Goal: Complete application form

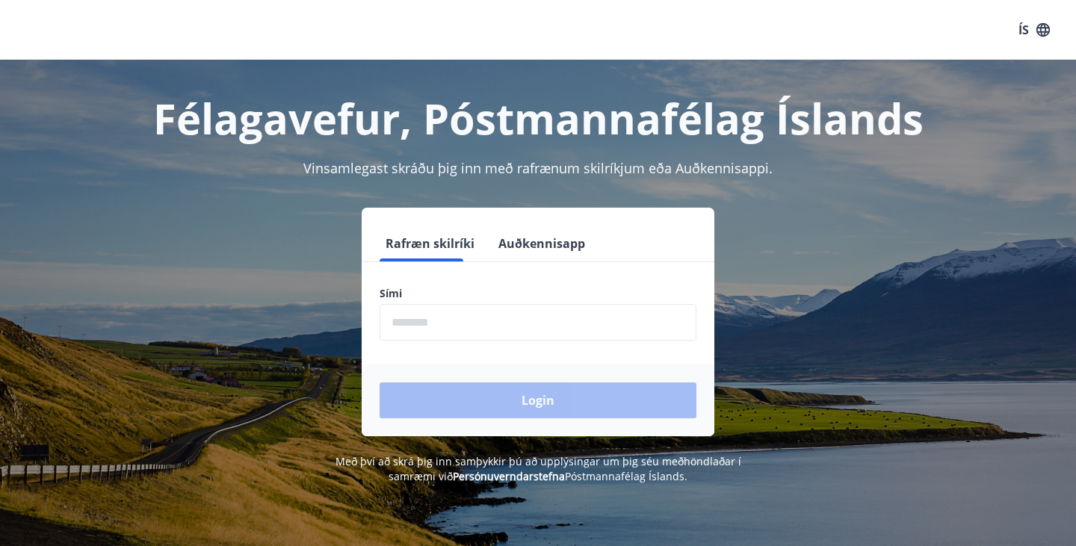
click at [468, 307] on input "phone" at bounding box center [538, 322] width 317 height 37
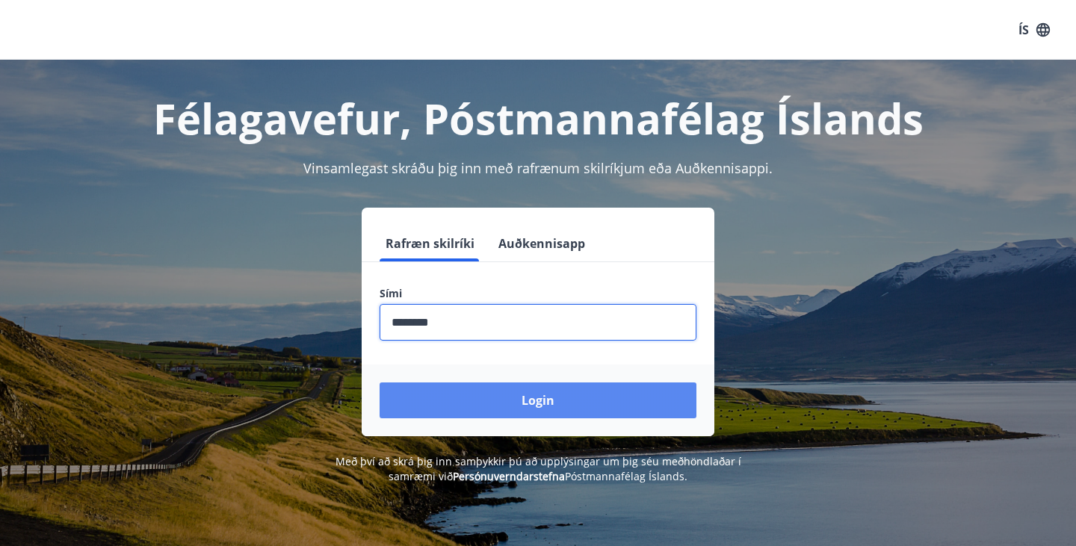
type input "********"
click at [503, 409] on button "Login" at bounding box center [538, 401] width 317 height 36
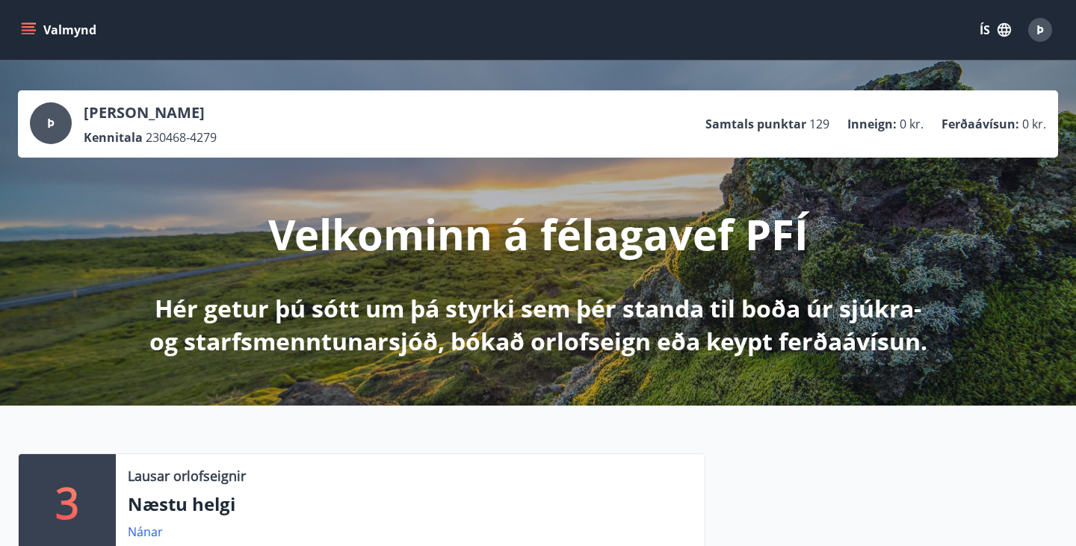
click at [25, 37] on icon "menu" at bounding box center [28, 29] width 15 height 15
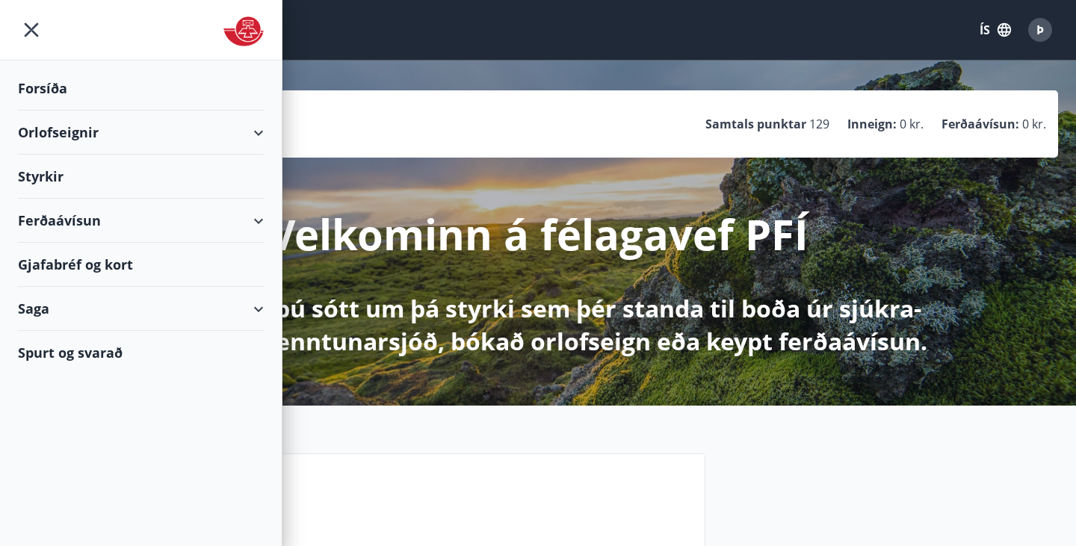
click at [63, 175] on div "Styrkir" at bounding box center [141, 177] width 246 height 44
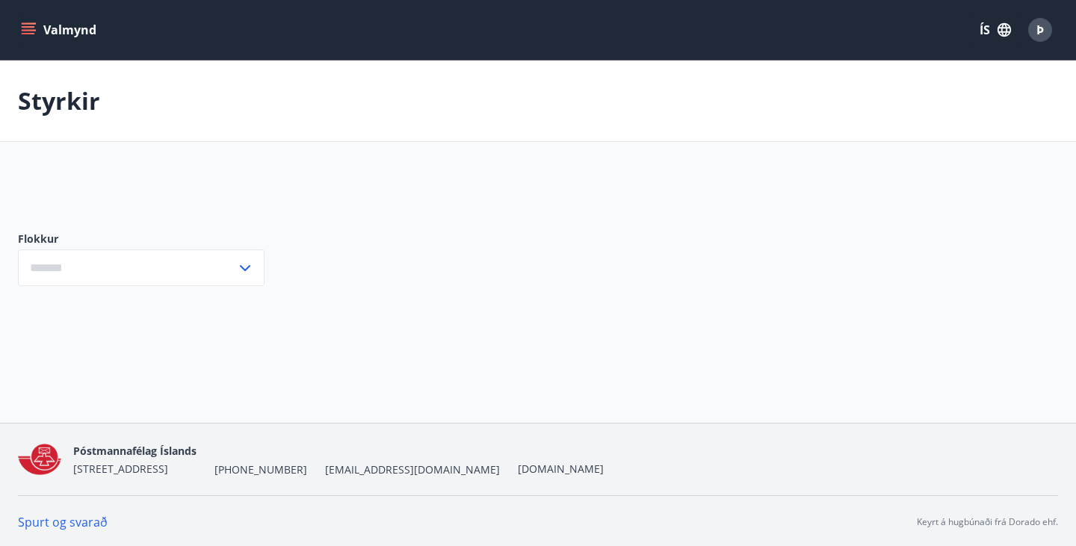
click at [184, 288] on div "Flokkur ​" at bounding box center [141, 259] width 247 height 102
click at [183, 273] on input "text" at bounding box center [127, 268] width 218 height 37
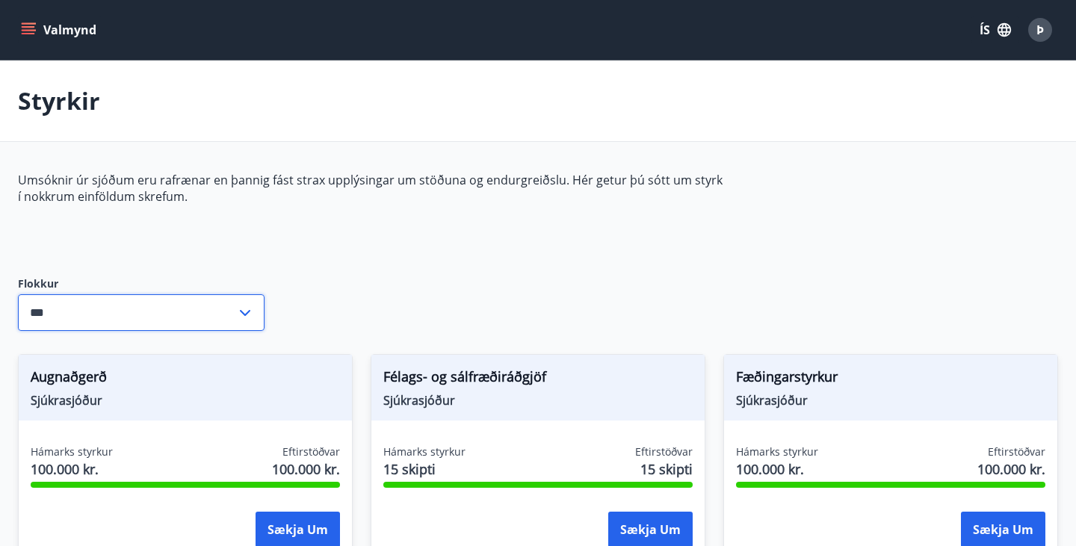
type input "***"
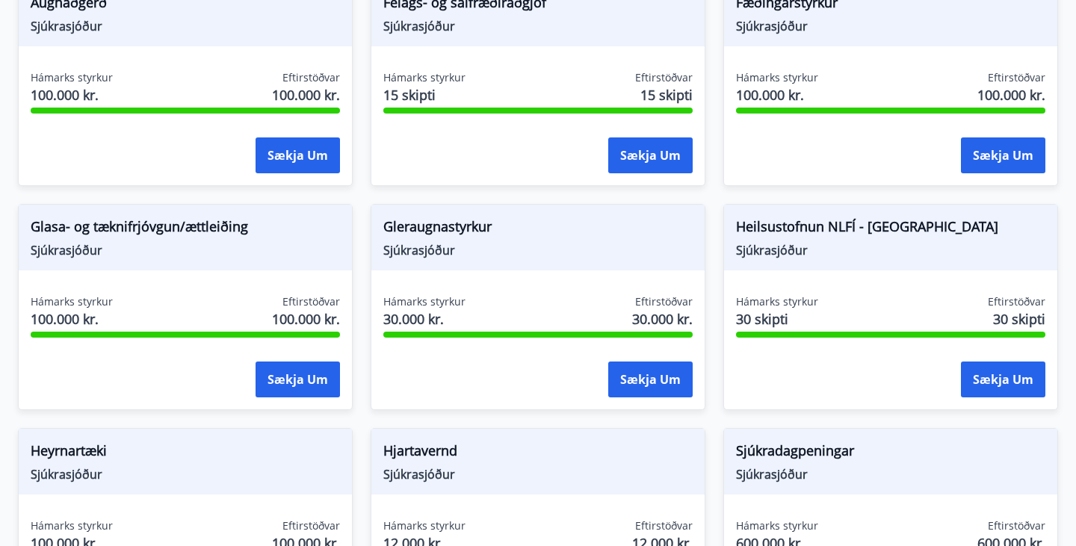
scroll to position [381, 0]
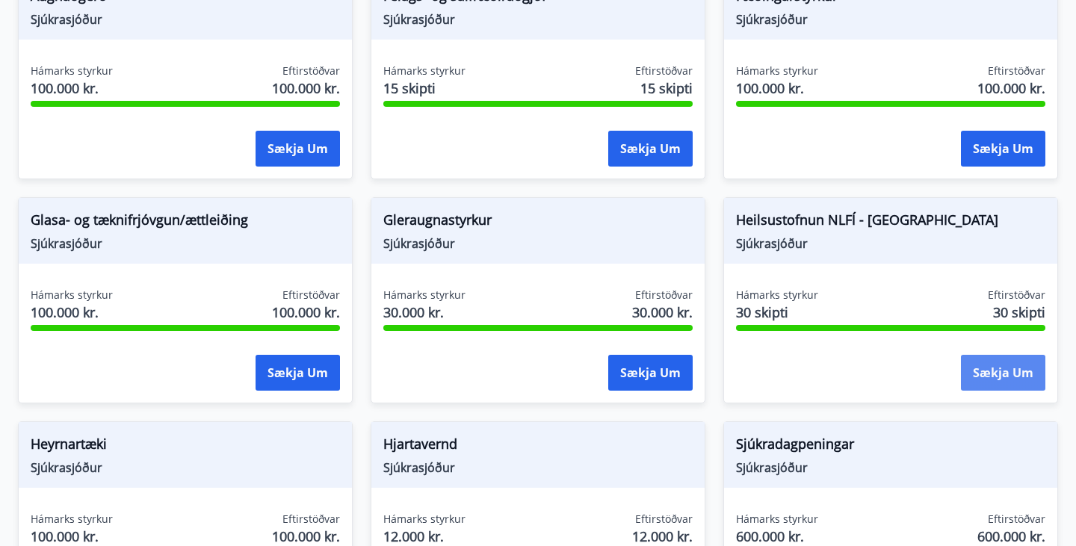
click at [990, 375] on button "Sækja um" at bounding box center [1003, 373] width 84 height 36
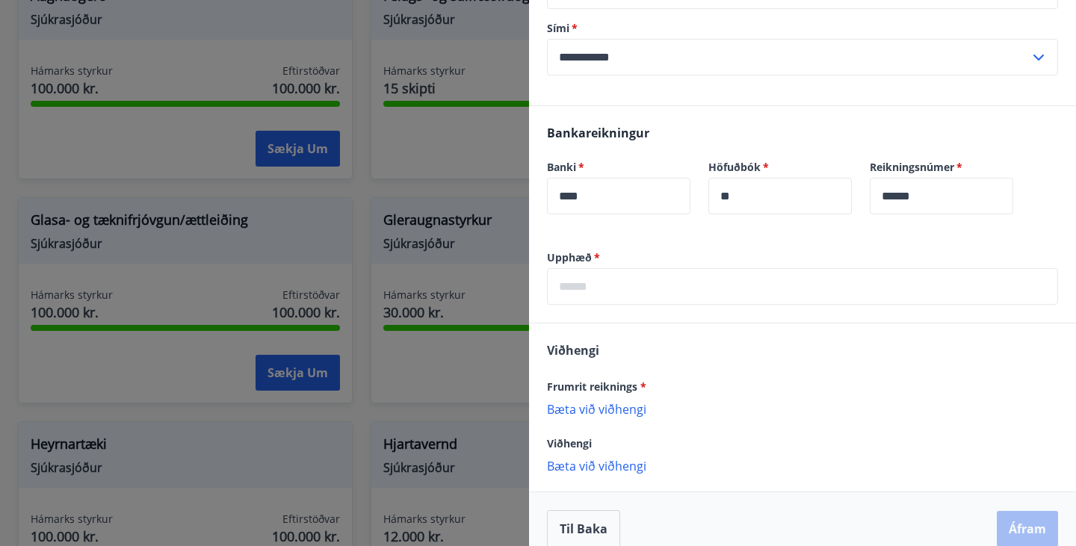
scroll to position [271, 0]
click at [732, 288] on input "text" at bounding box center [802, 285] width 511 height 37
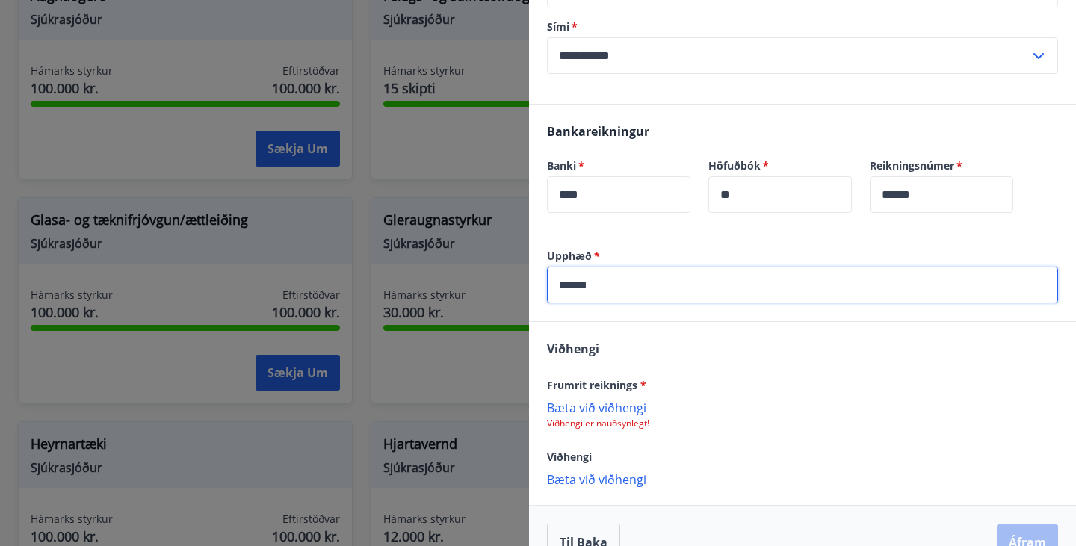
type input "******"
click at [843, 422] on p "Viðhengi er nauðsynlegt!" at bounding box center [802, 424] width 511 height 12
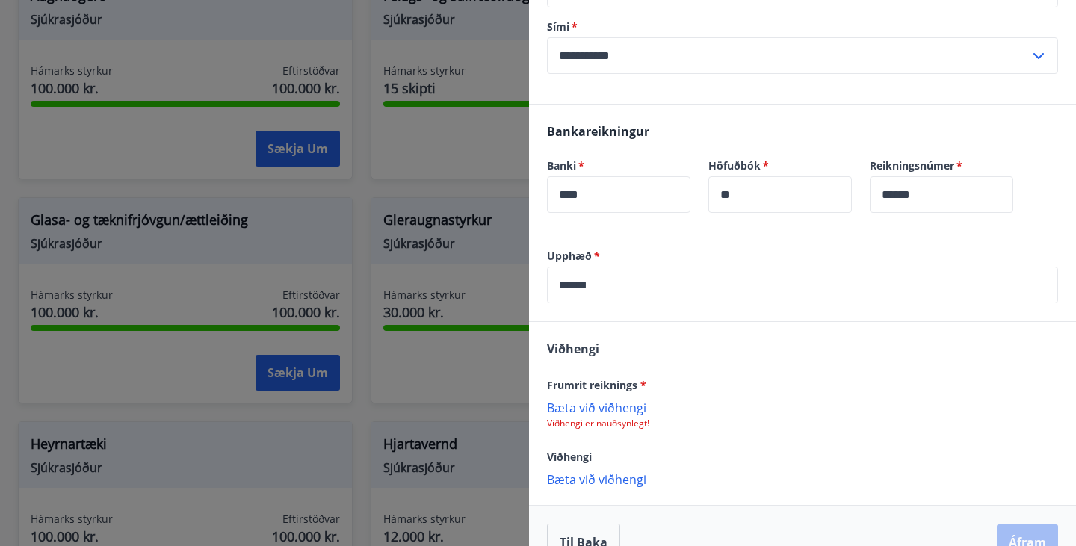
click at [608, 405] on p "Bæta við viðhengi" at bounding box center [802, 407] width 511 height 15
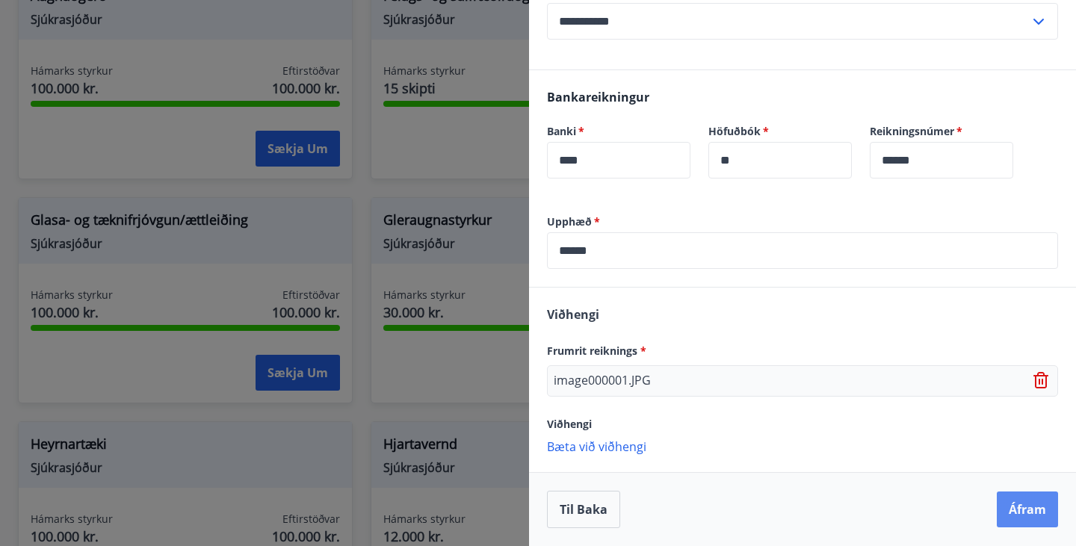
click at [1033, 510] on button "Áfram" at bounding box center [1027, 510] width 61 height 36
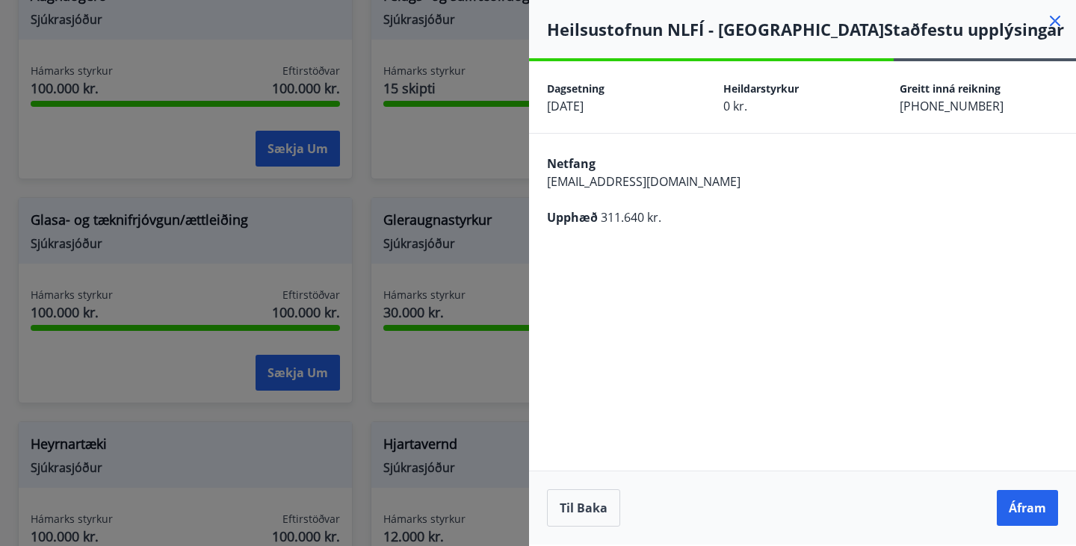
scroll to position [0, 0]
click at [1033, 510] on button "Áfram" at bounding box center [1027, 508] width 61 height 36
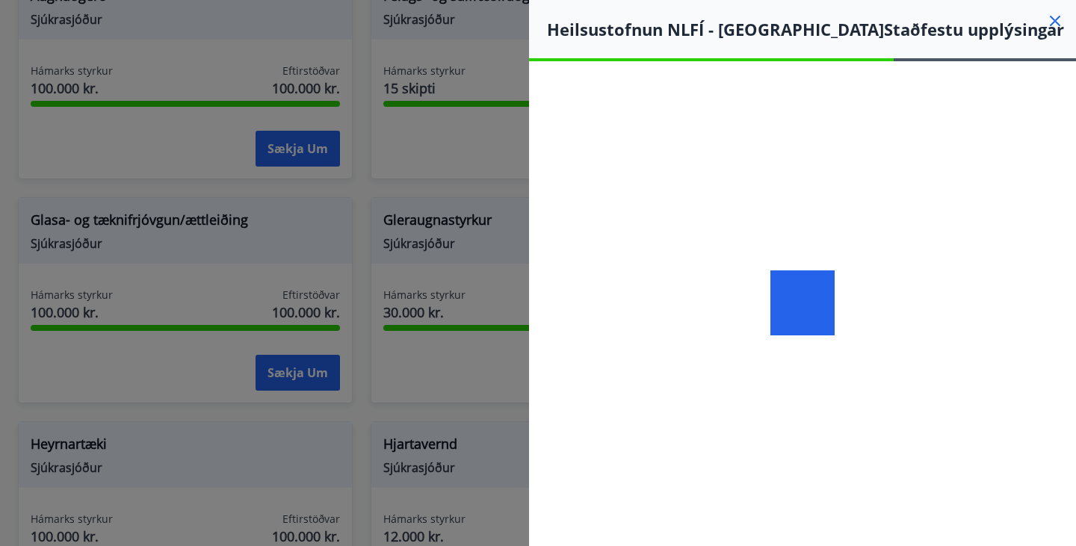
click at [1033, 510] on div at bounding box center [802, 302] width 547 height 483
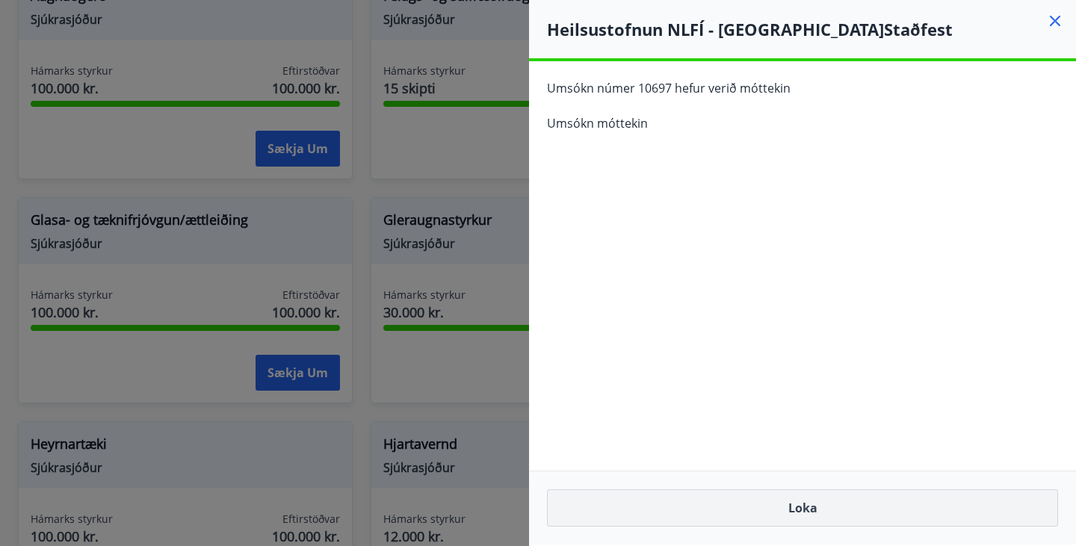
click at [790, 510] on button "Loka" at bounding box center [802, 507] width 511 height 37
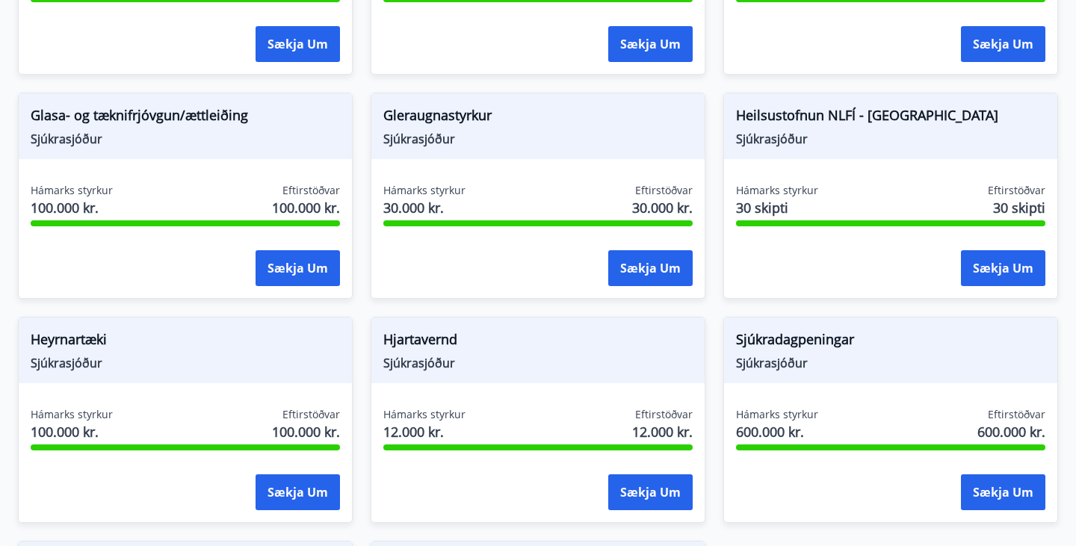
scroll to position [581, 0]
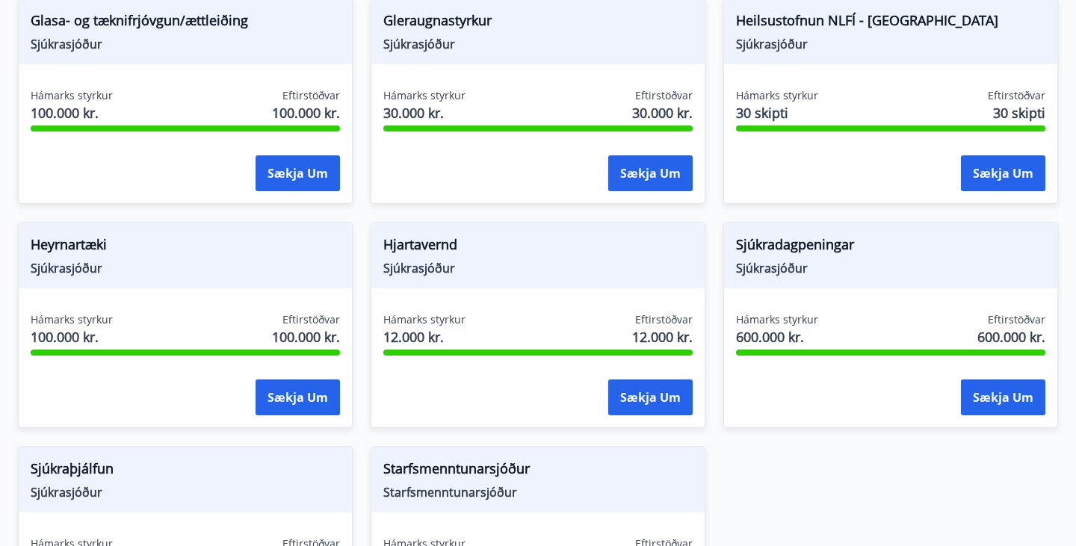
click at [850, 254] on span "Sjúkradagpeningar" at bounding box center [890, 247] width 309 height 25
click at [859, 235] on span "Sjúkradagpeningar" at bounding box center [890, 247] width 309 height 25
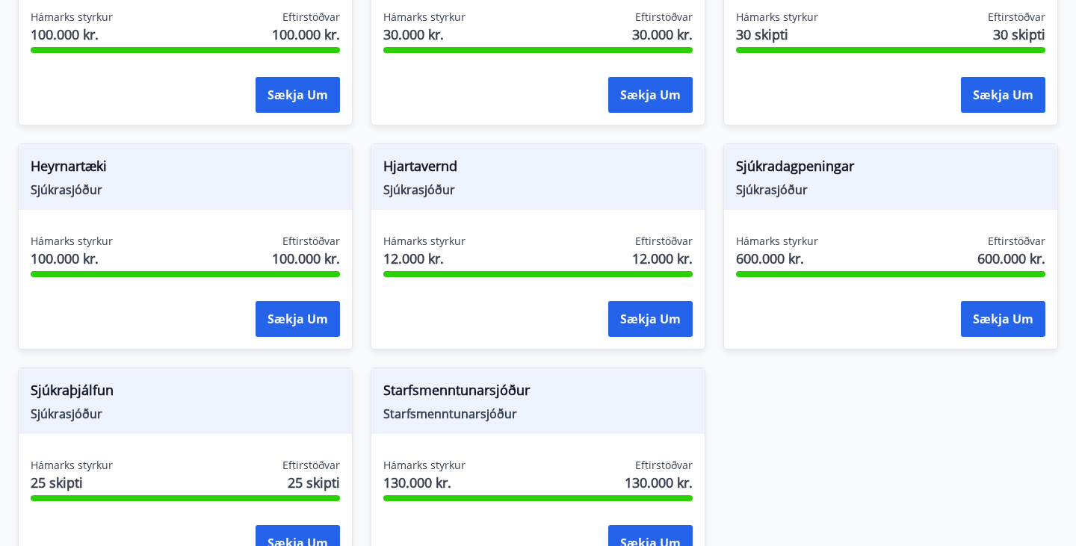
scroll to position [663, 0]
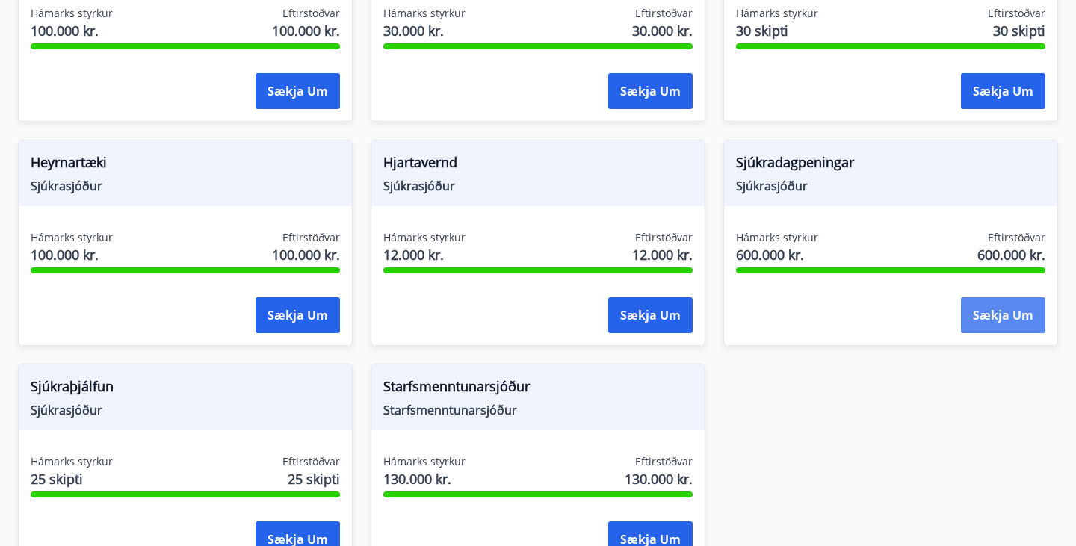
click at [975, 301] on button "Sækja um" at bounding box center [1003, 315] width 84 height 36
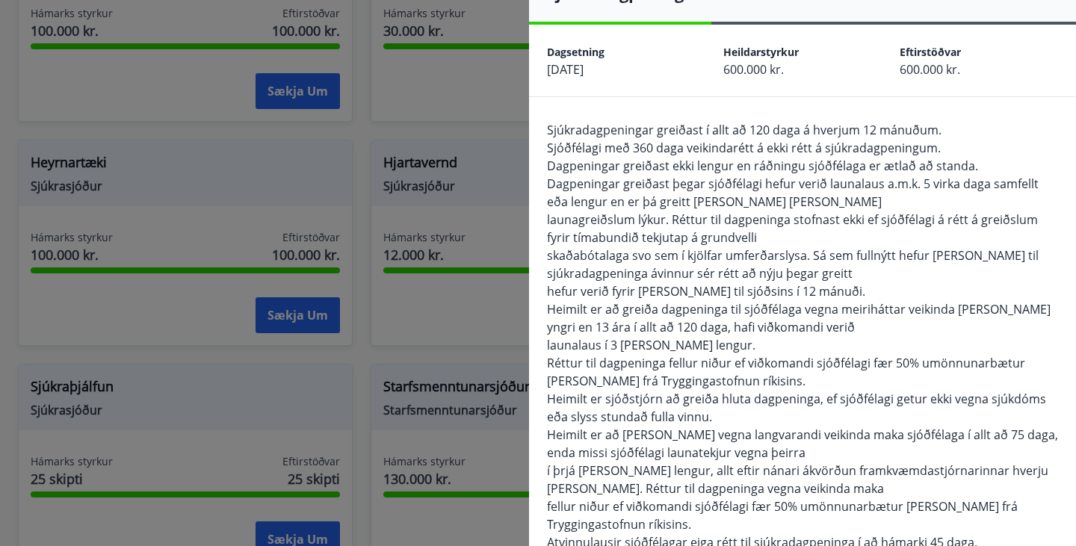
scroll to position [42, 0]
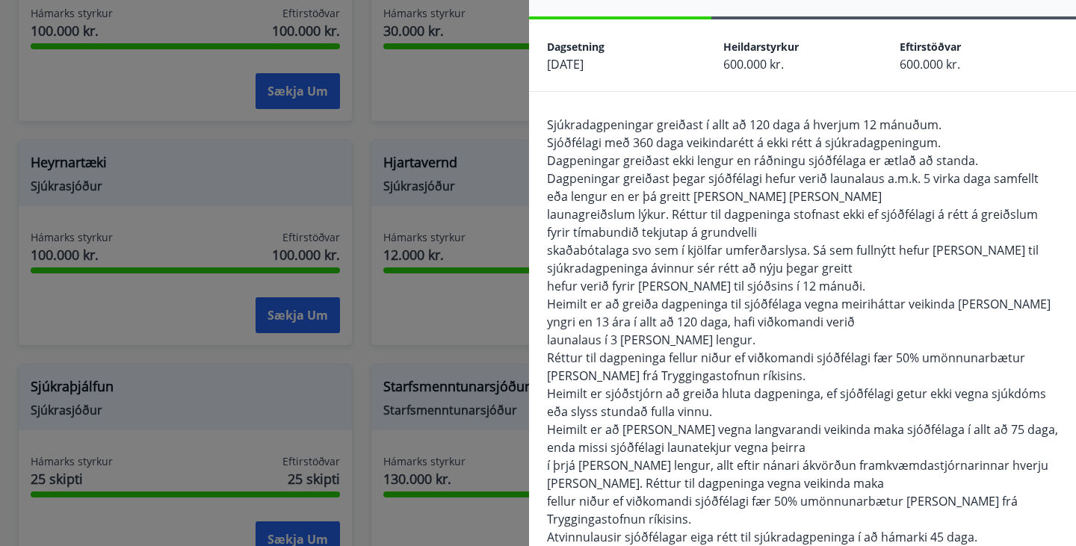
click at [451, 130] on div at bounding box center [538, 273] width 1076 height 546
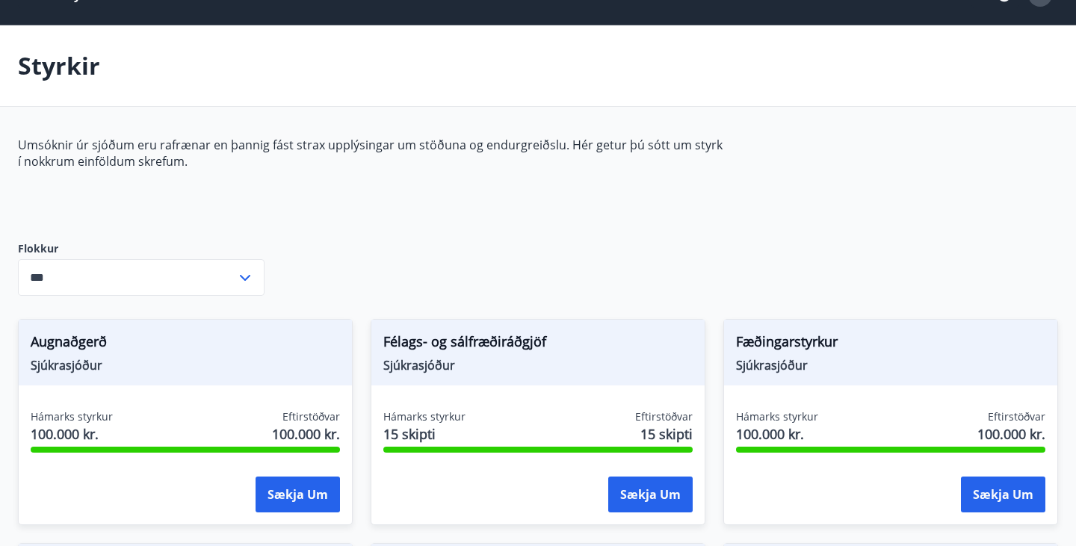
scroll to position [0, 0]
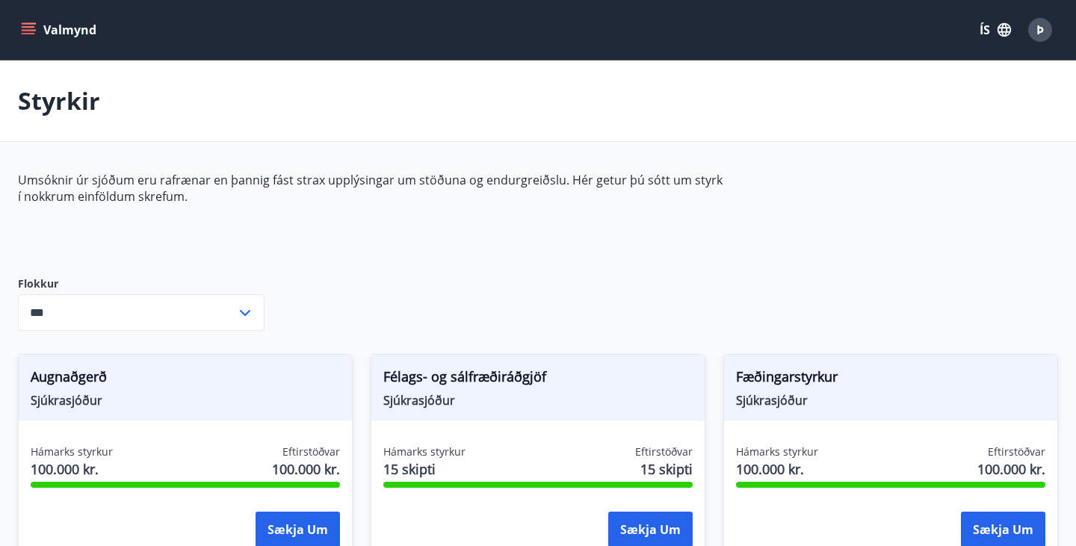
click at [50, 35] on button "Valmynd" at bounding box center [60, 29] width 84 height 27
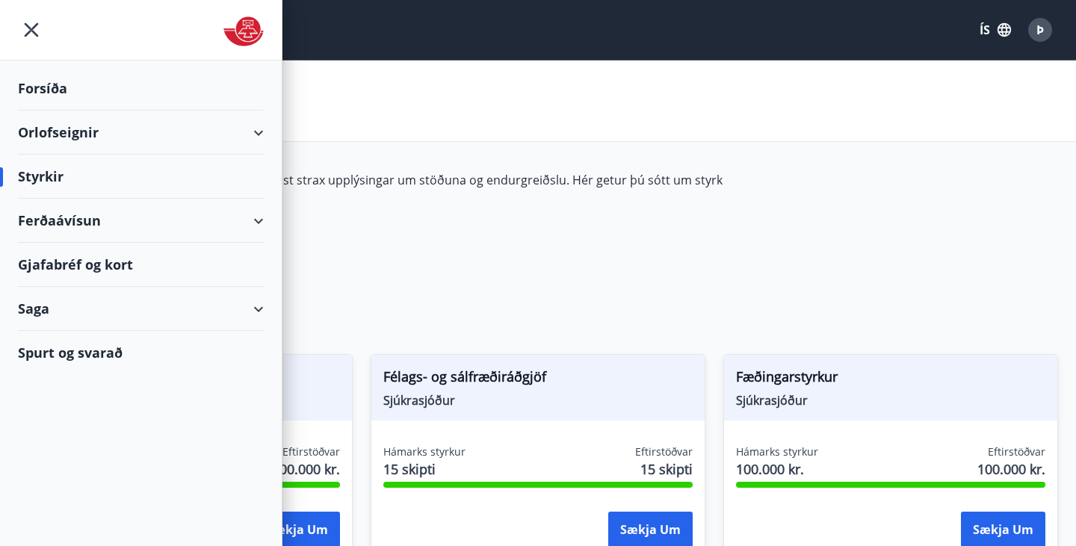
click at [262, 16] on img at bounding box center [243, 31] width 40 height 30
click at [156, 139] on div "Orlofseignir" at bounding box center [141, 133] width 246 height 44
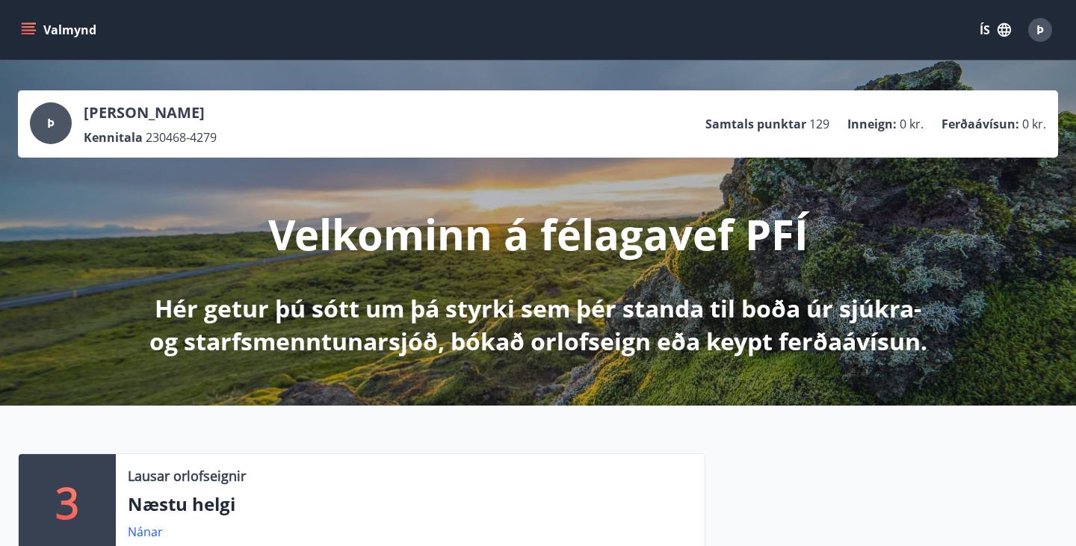
click at [1048, 31] on div "Þ" at bounding box center [1040, 30] width 24 height 24
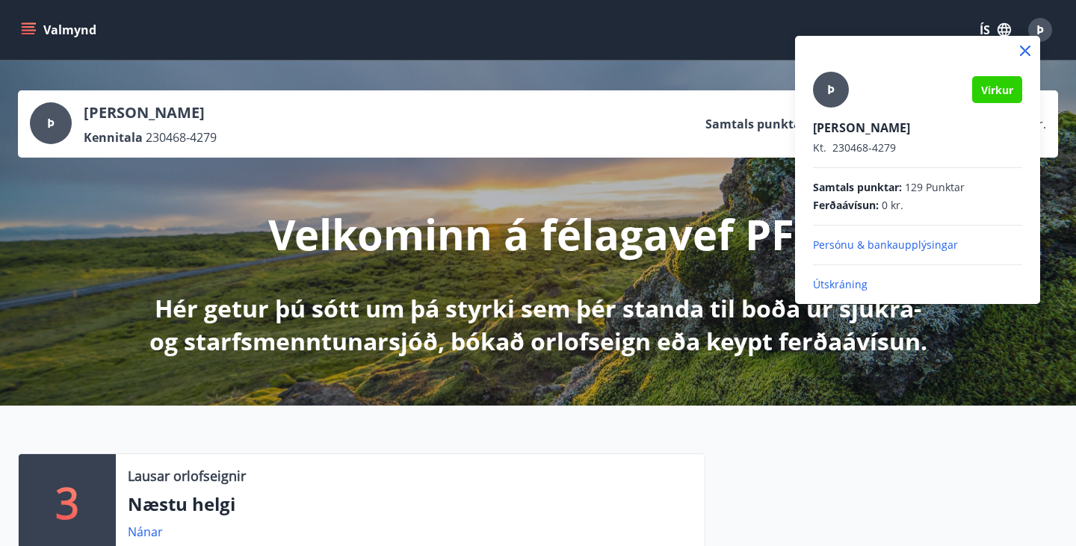
click at [840, 285] on p "Útskráning" at bounding box center [917, 284] width 209 height 15
